Goal: Information Seeking & Learning: Stay updated

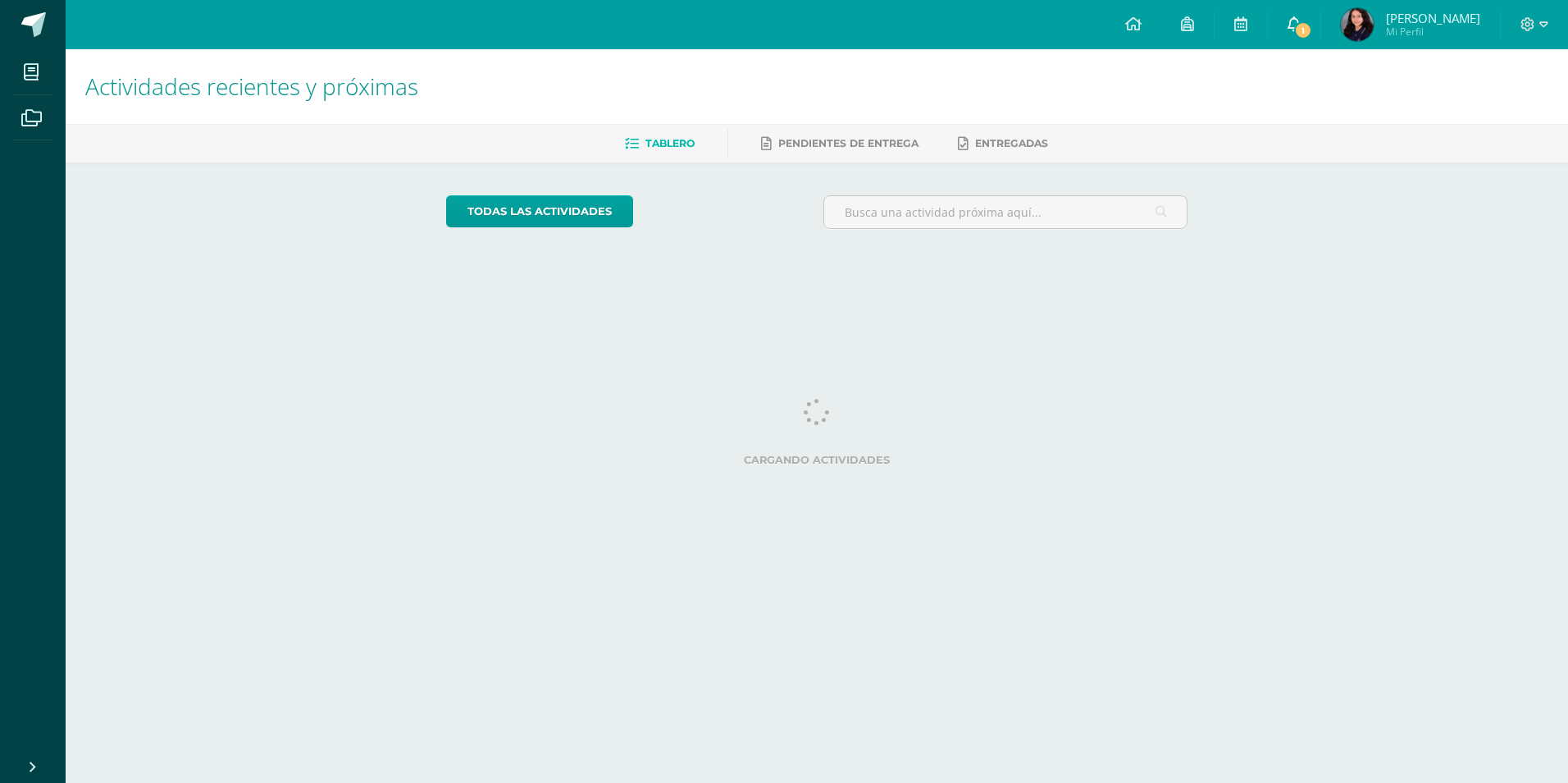
click at [1320, 29] on link "1" at bounding box center [1294, 24] width 52 height 50
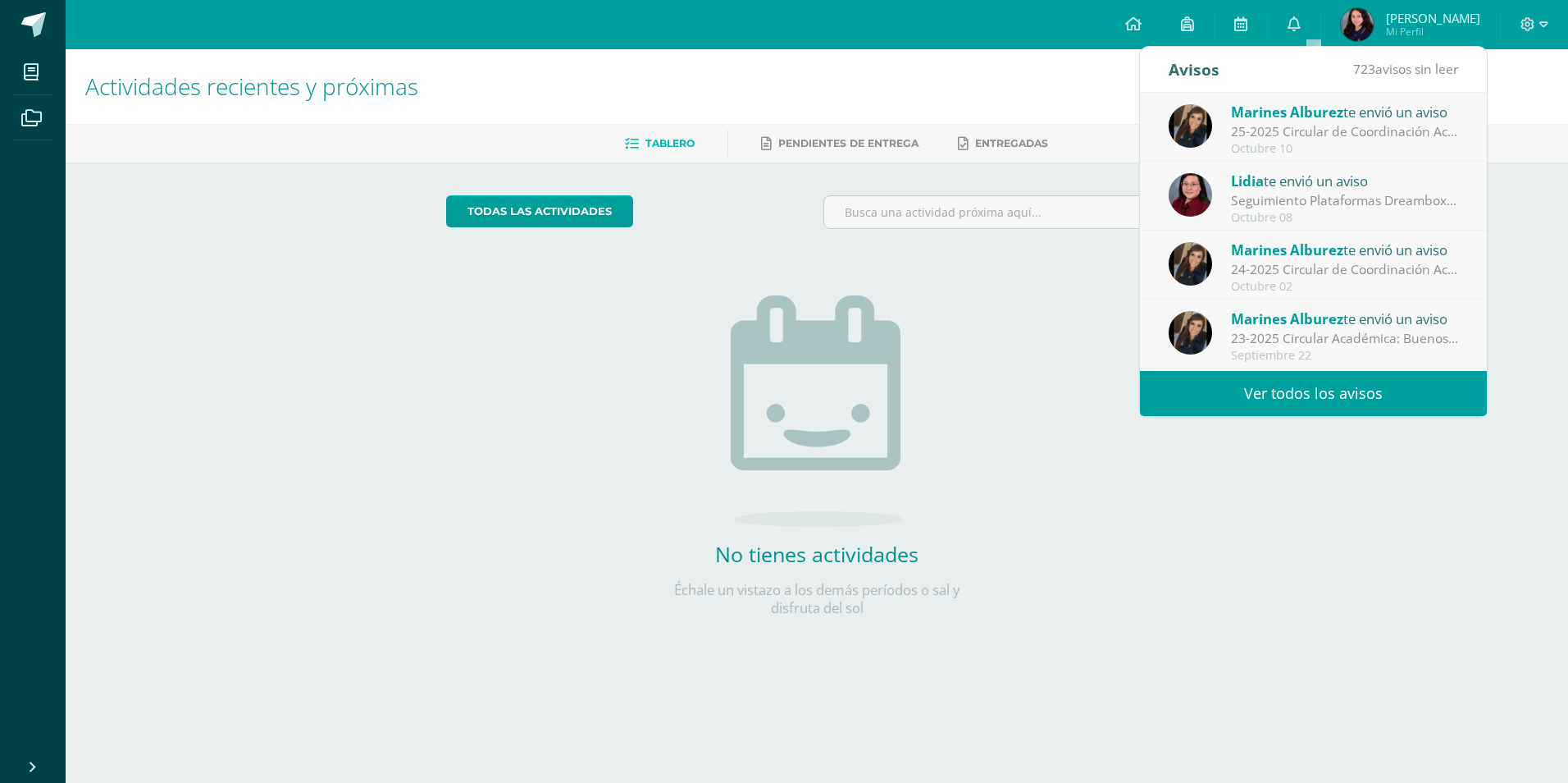
click at [1325, 185] on div "Lidia te envió un aviso" at bounding box center [1344, 181] width 227 height 21
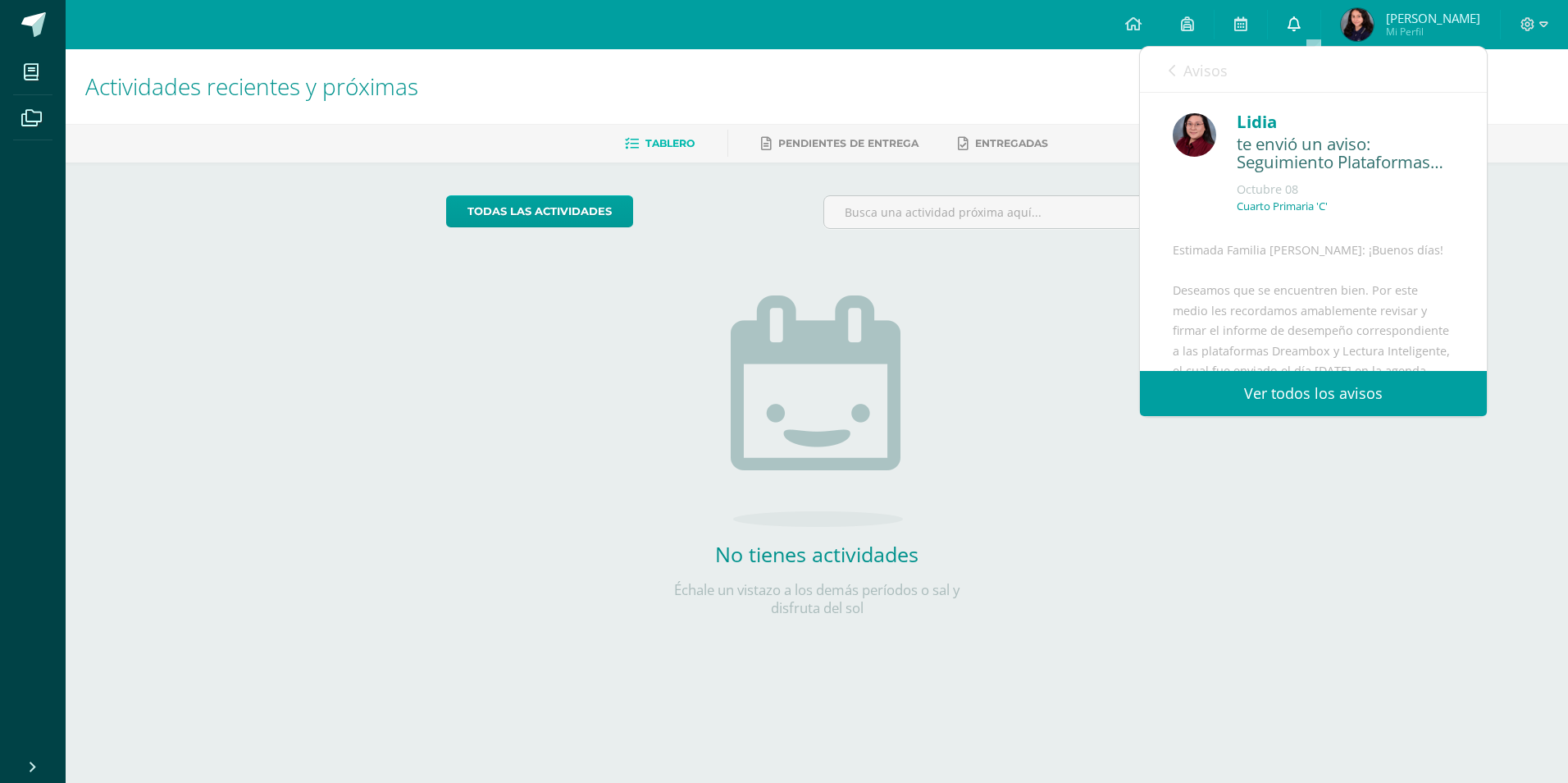
click at [1301, 23] on icon at bounding box center [1293, 23] width 13 height 15
click at [1349, 403] on link "Ver todos los avisos" at bounding box center [1312, 393] width 347 height 45
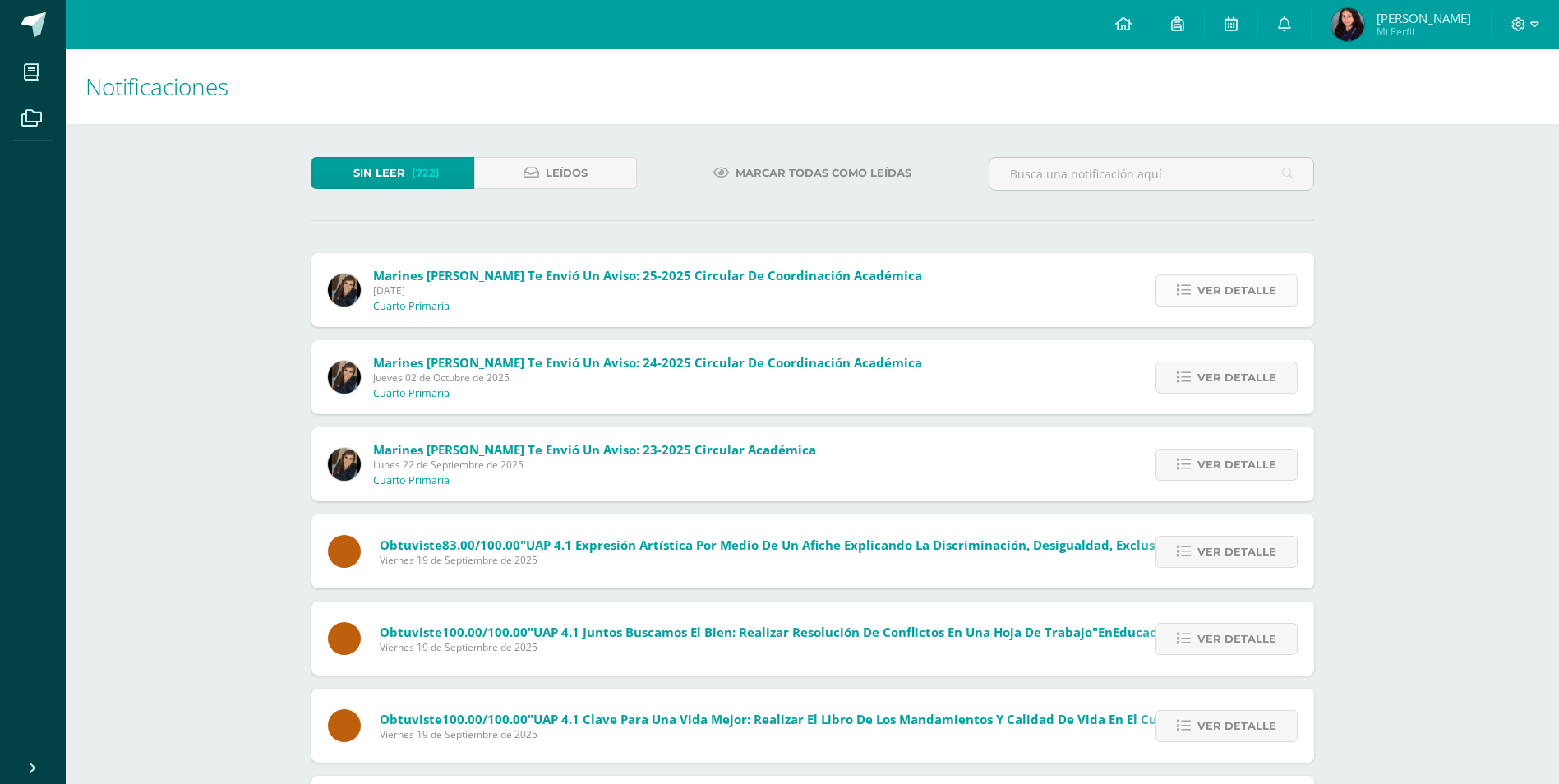
click at [1262, 297] on span "Ver detalle" at bounding box center [1236, 290] width 79 height 30
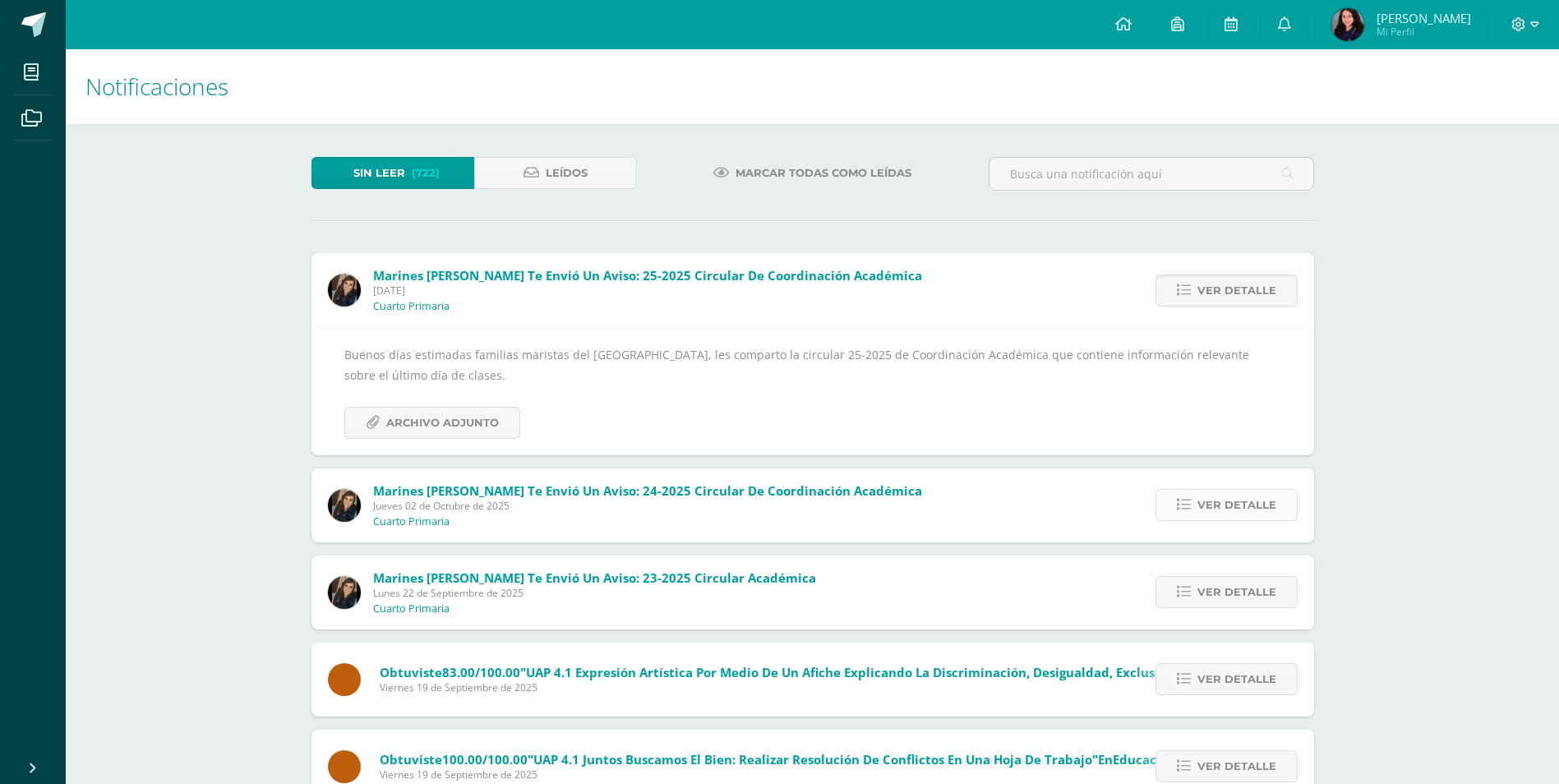
click at [1210, 515] on span "Ver detalle" at bounding box center [1236, 504] width 79 height 30
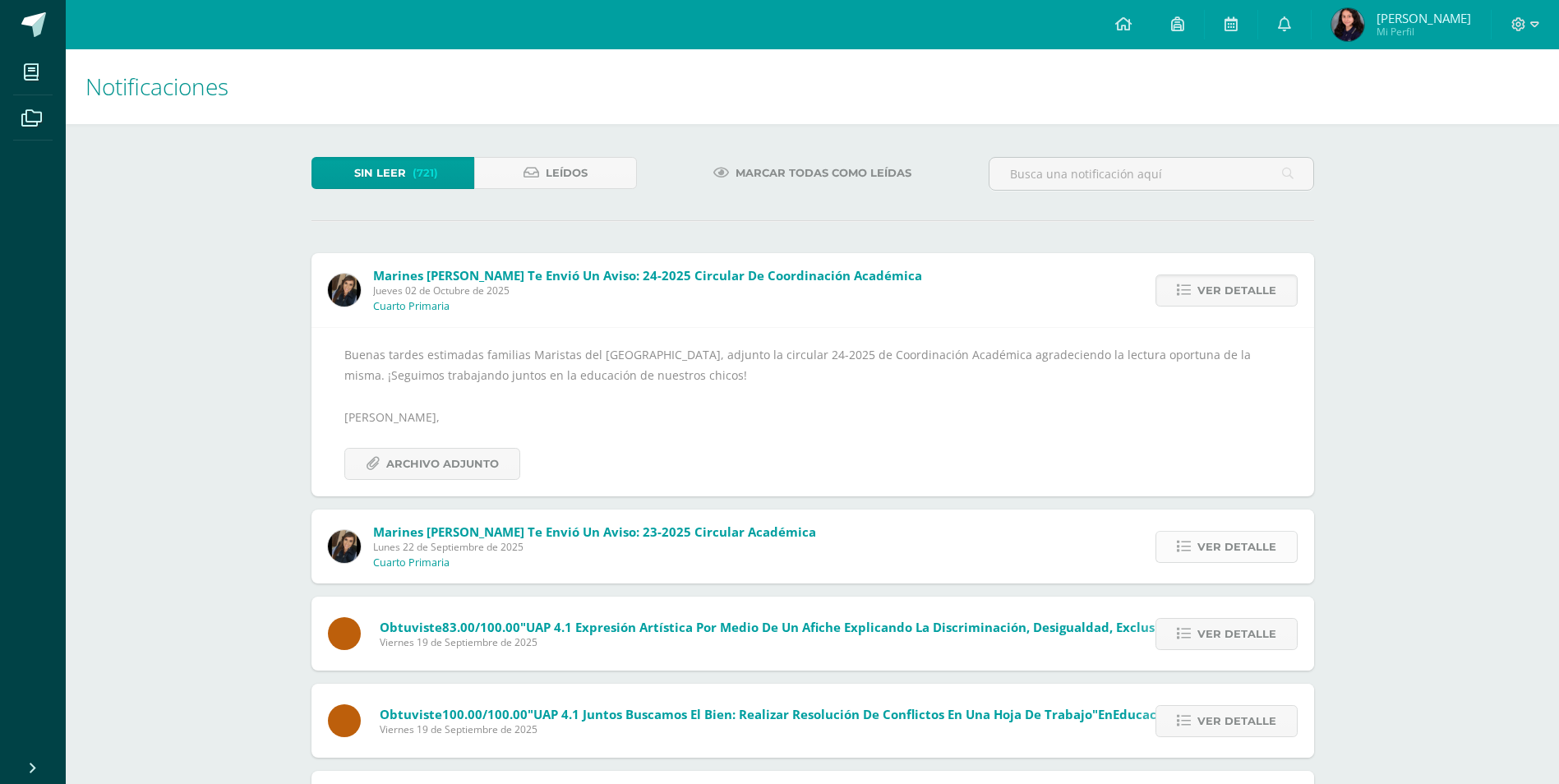
click at [1214, 533] on span "Ver detalle" at bounding box center [1236, 546] width 79 height 30
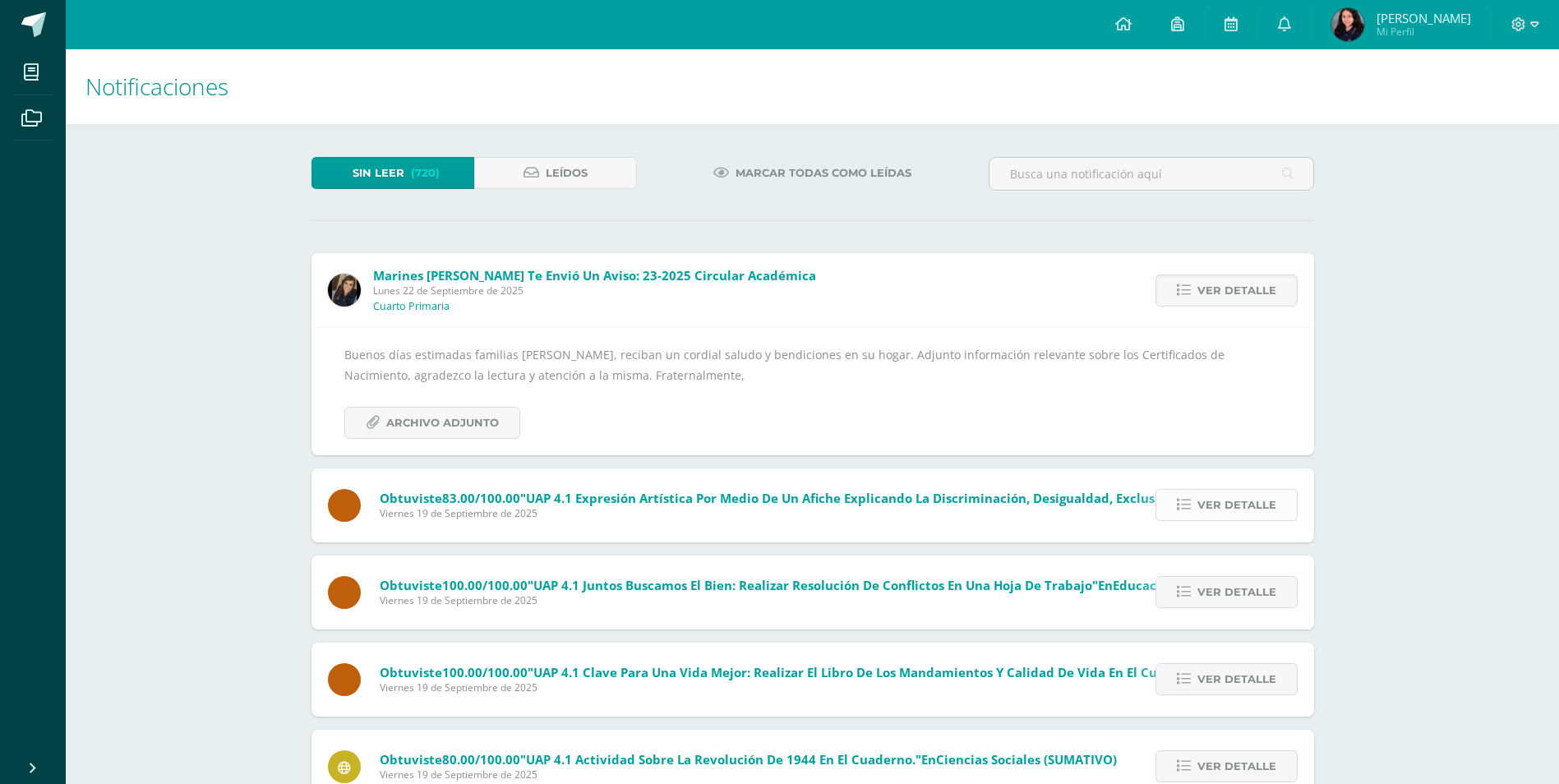
click at [1277, 498] on link "Ver detalle" at bounding box center [1227, 504] width 142 height 32
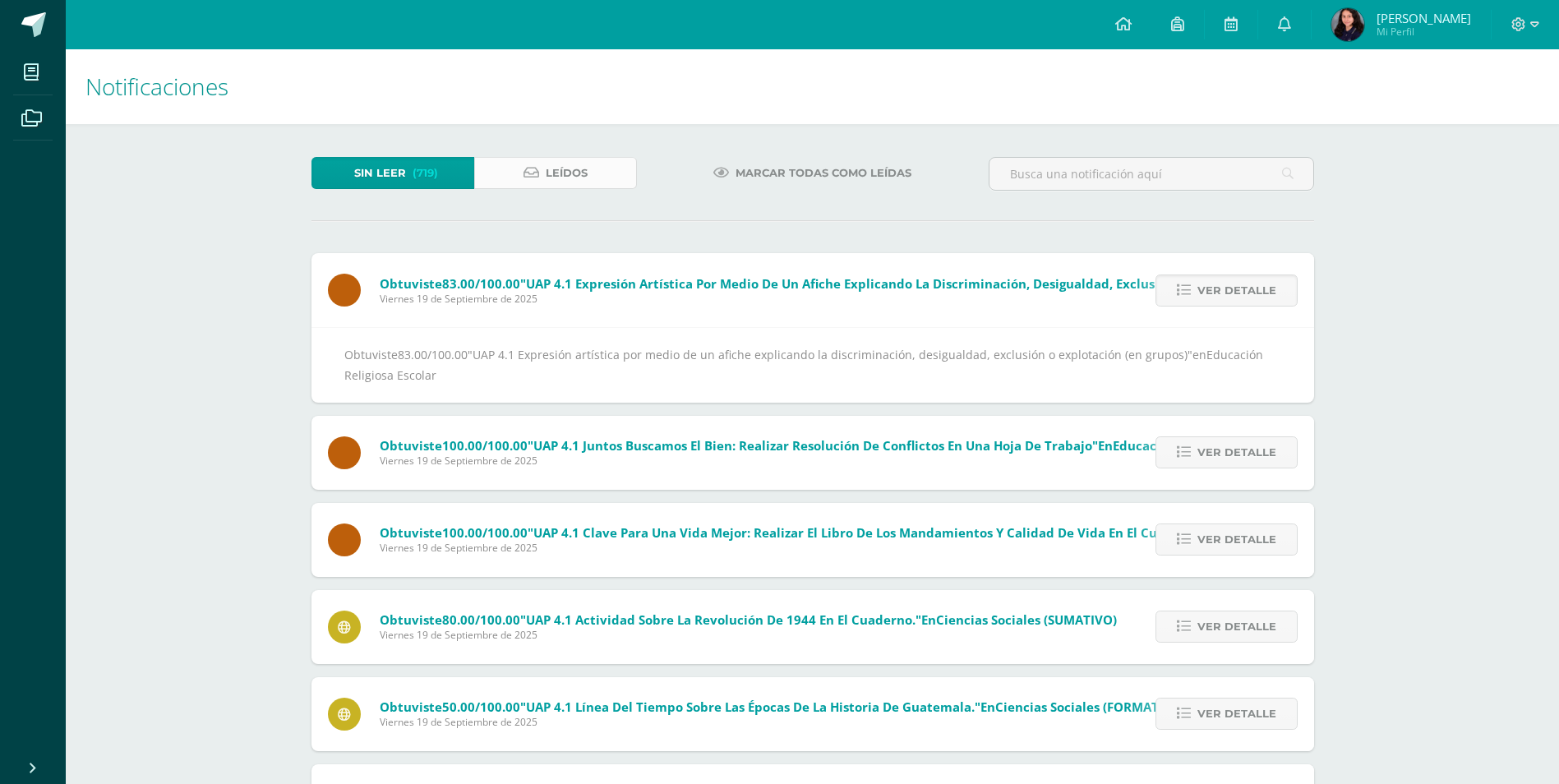
click at [564, 180] on span "Leídos" at bounding box center [566, 172] width 42 height 30
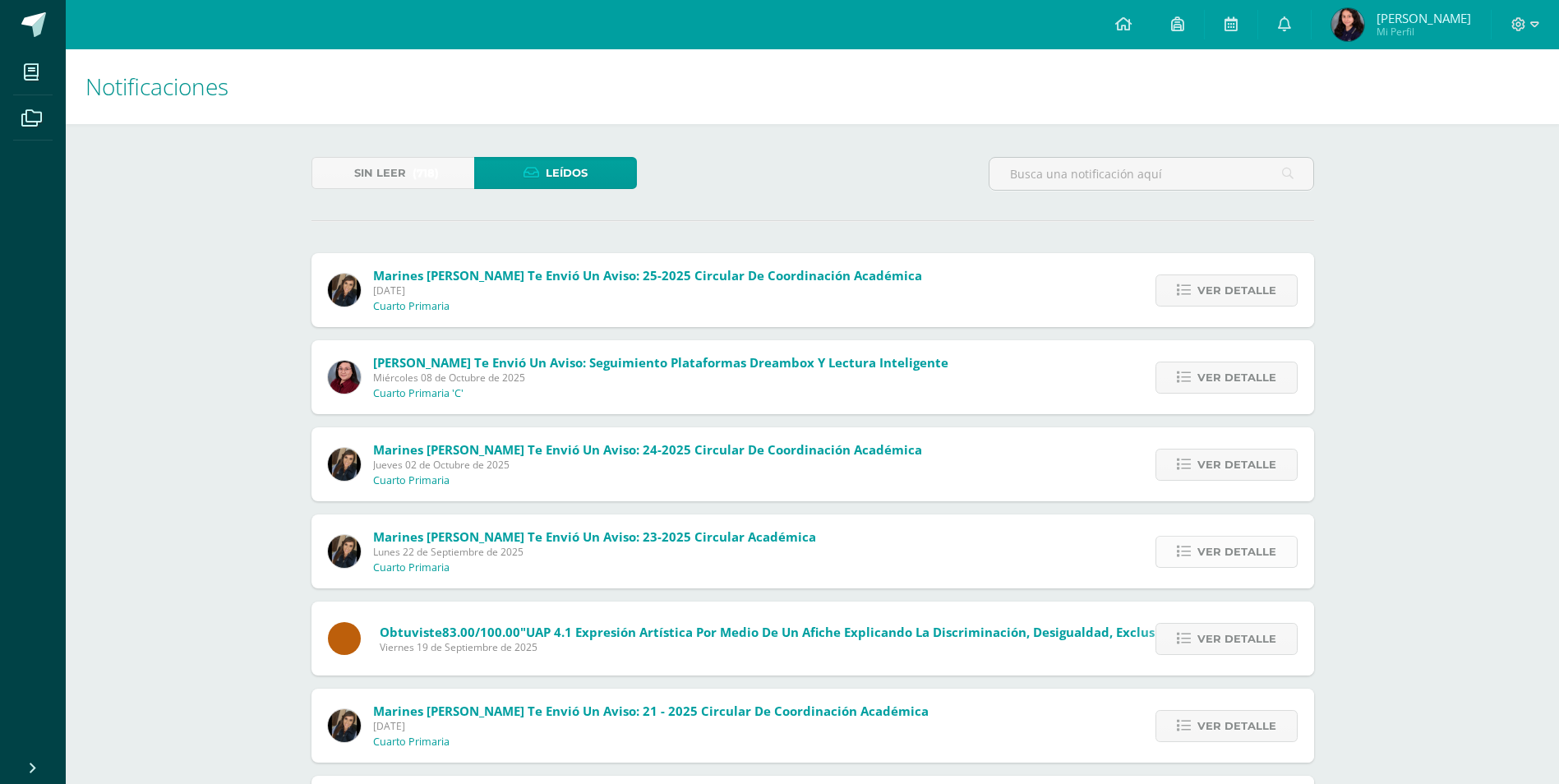
click at [1199, 556] on span "Ver detalle" at bounding box center [1236, 551] width 79 height 30
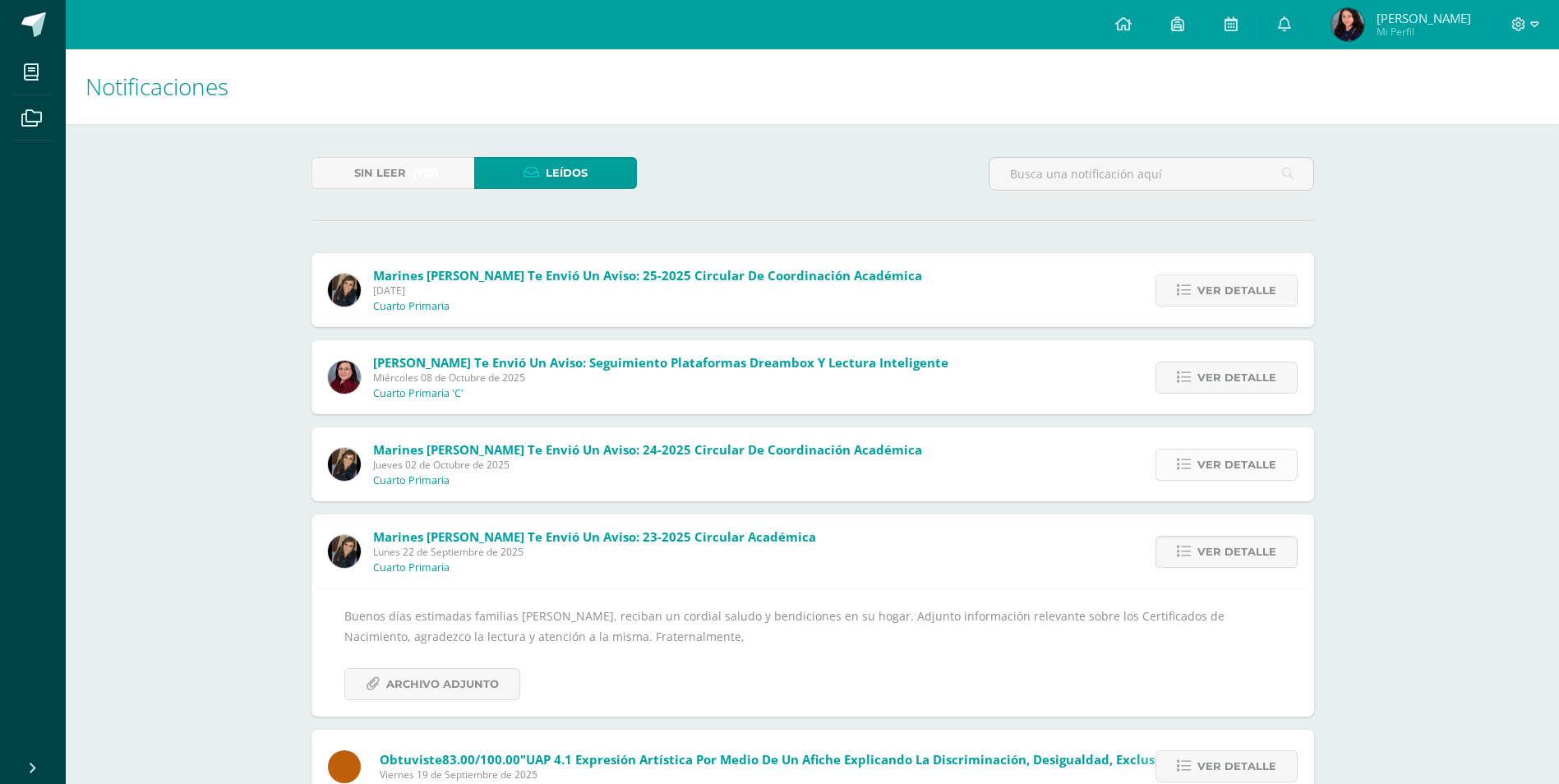
click at [1226, 451] on span "Ver detalle" at bounding box center [1236, 464] width 79 height 30
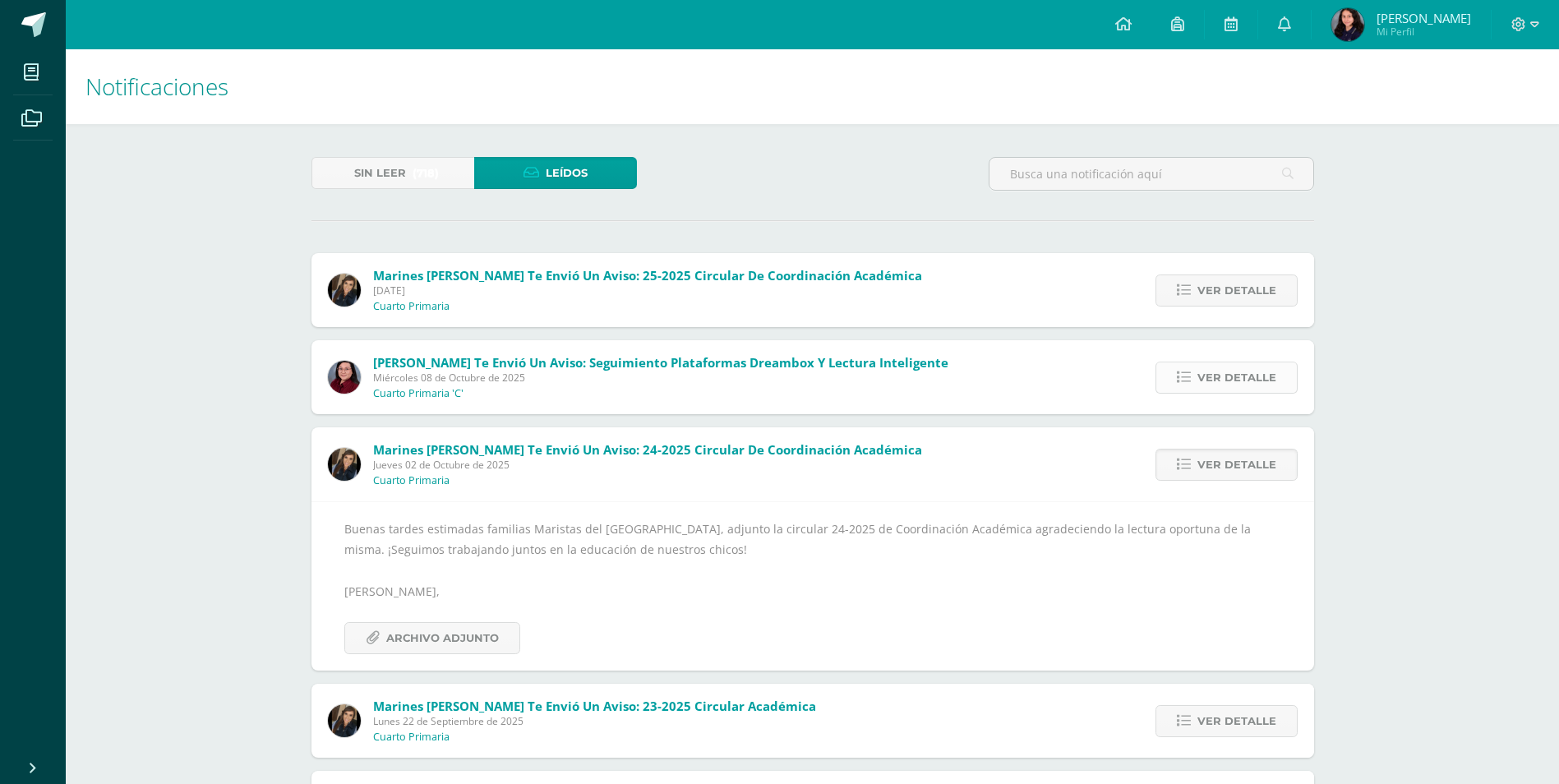
click at [1240, 377] on span "Ver detalle" at bounding box center [1236, 377] width 79 height 30
